Goal: Find specific page/section: Find specific page/section

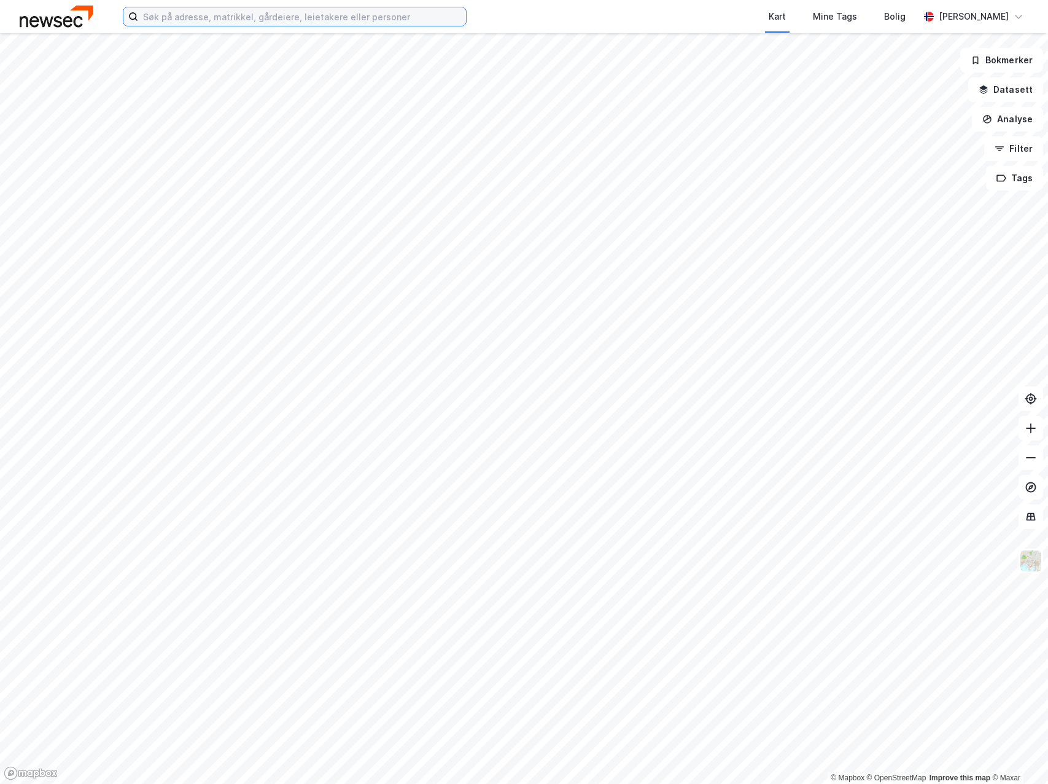
click at [311, 20] on input at bounding box center [302, 16] width 328 height 18
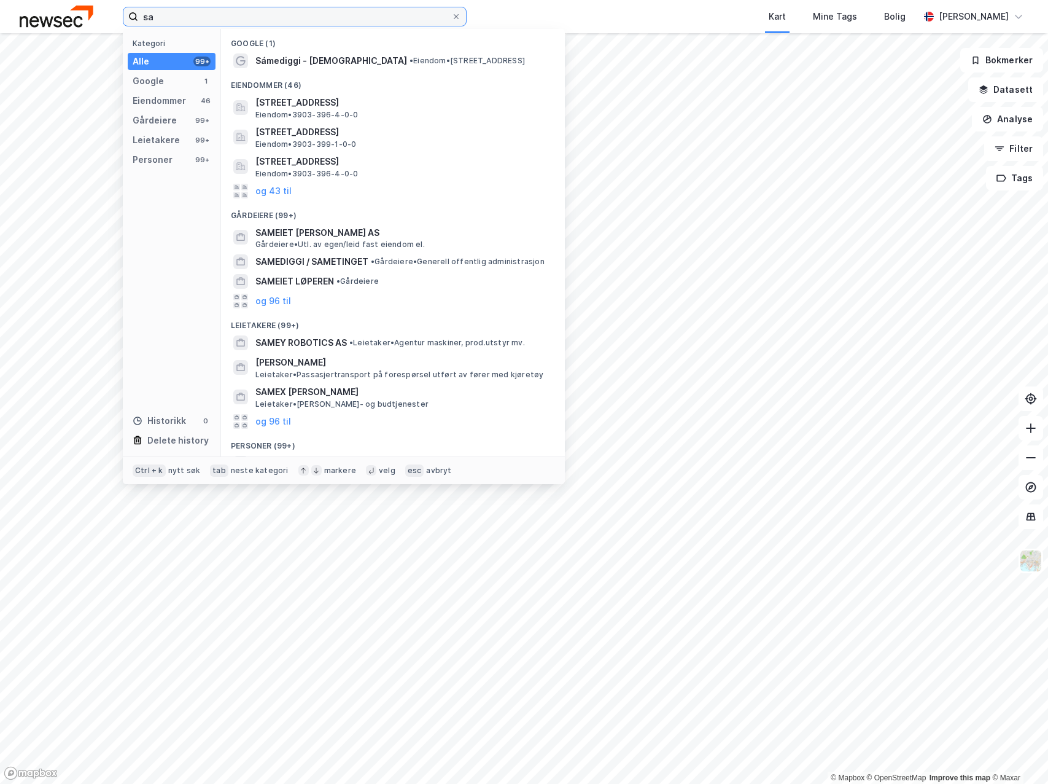
type input "s"
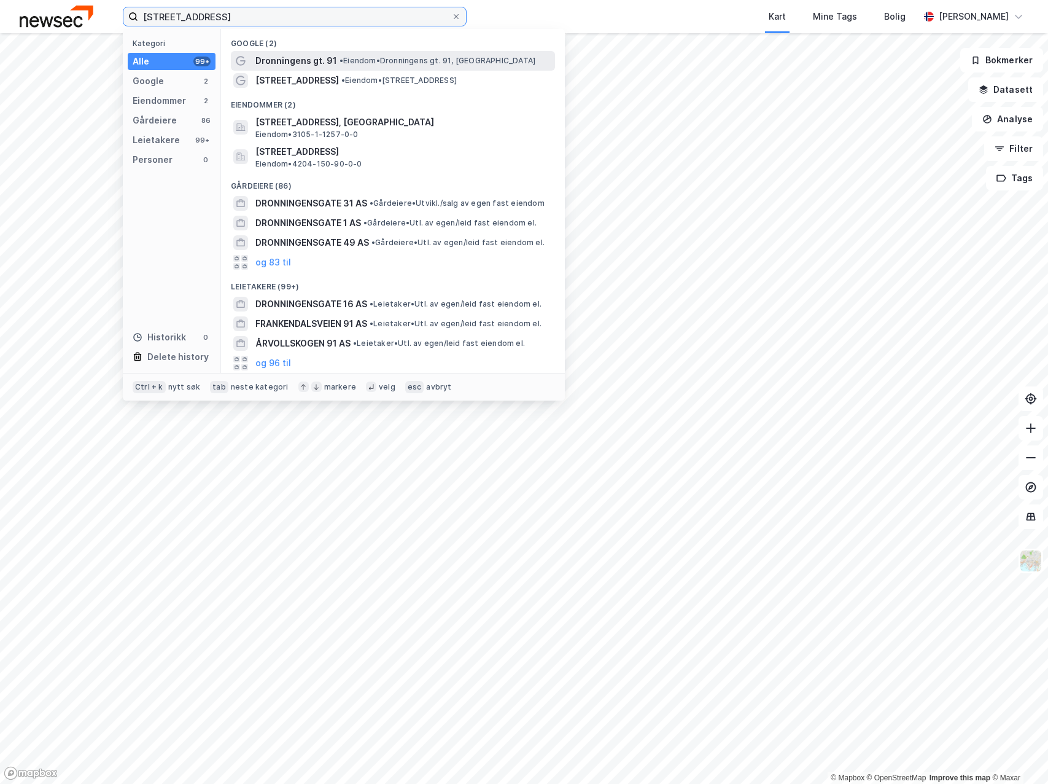
type input "[STREET_ADDRESS]"
click at [294, 59] on span "Dronningens gt. 91" at bounding box center [296, 60] width 82 height 15
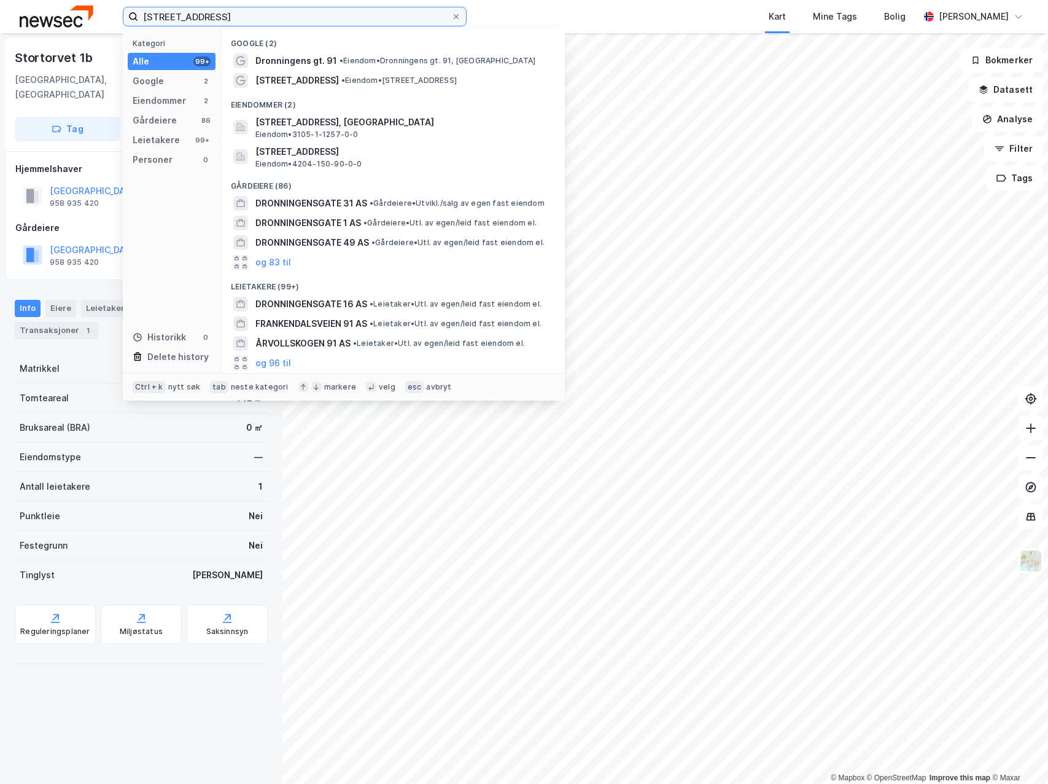
click at [275, 23] on input "[STREET_ADDRESS]" at bounding box center [294, 16] width 313 height 18
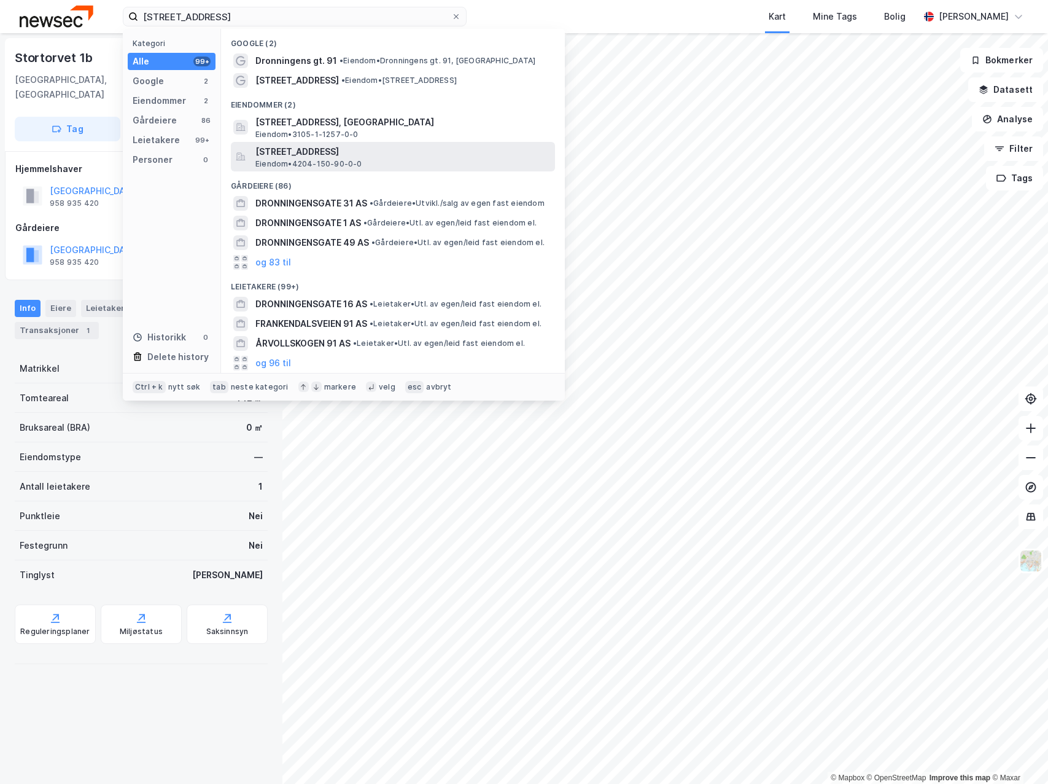
click at [316, 154] on span "[STREET_ADDRESS]" at bounding box center [402, 151] width 295 height 15
